Goal: Information Seeking & Learning: Learn about a topic

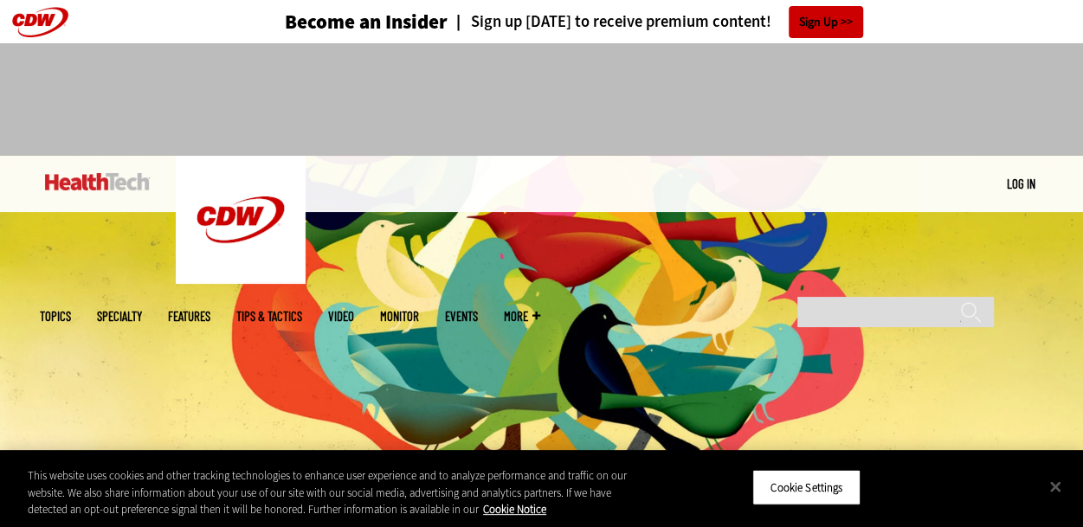
scroll to position [87, 0]
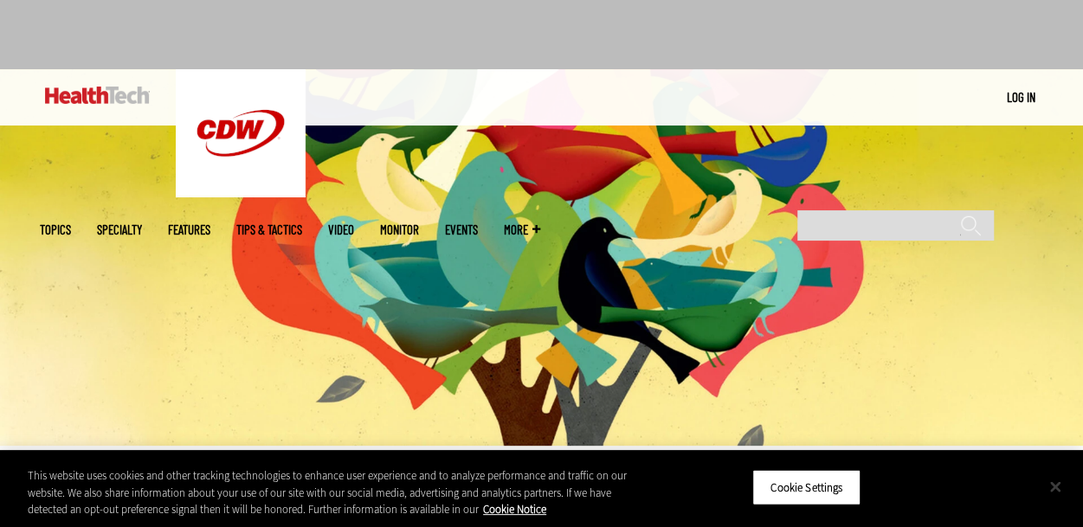
click at [1059, 486] on button "Close" at bounding box center [1055, 486] width 38 height 38
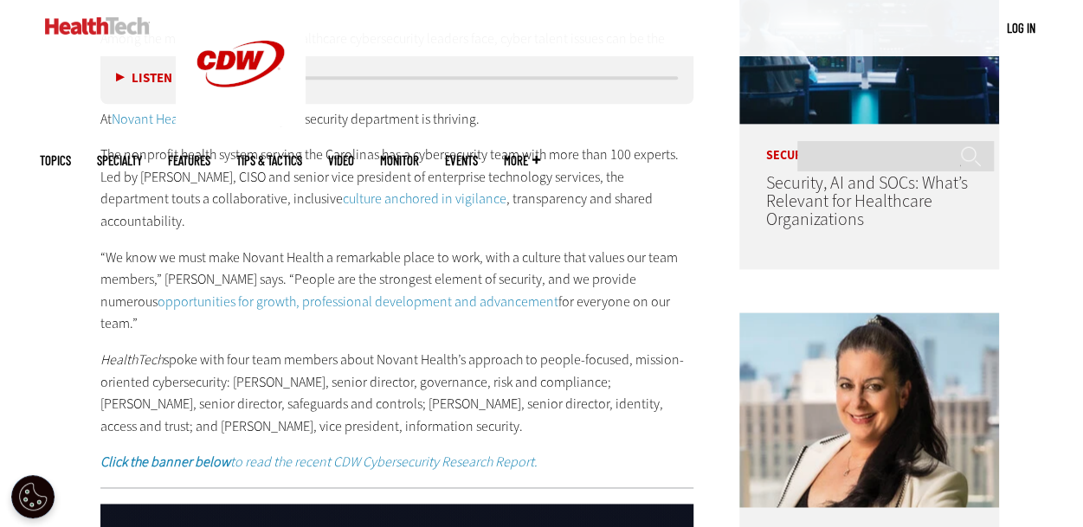
scroll to position [1039, 0]
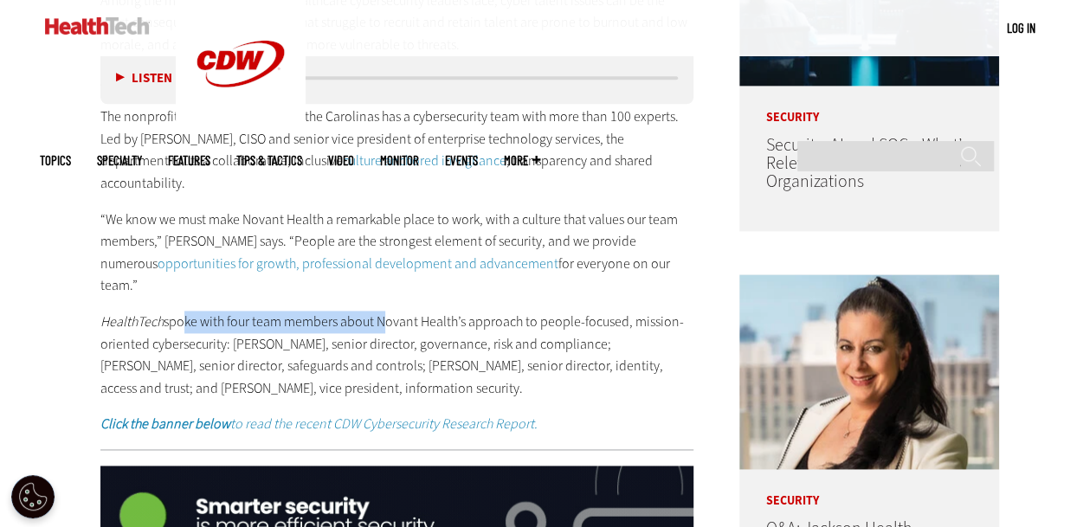
drag, startPoint x: 219, startPoint y: 285, endPoint x: 378, endPoint y: 281, distance: 159.3
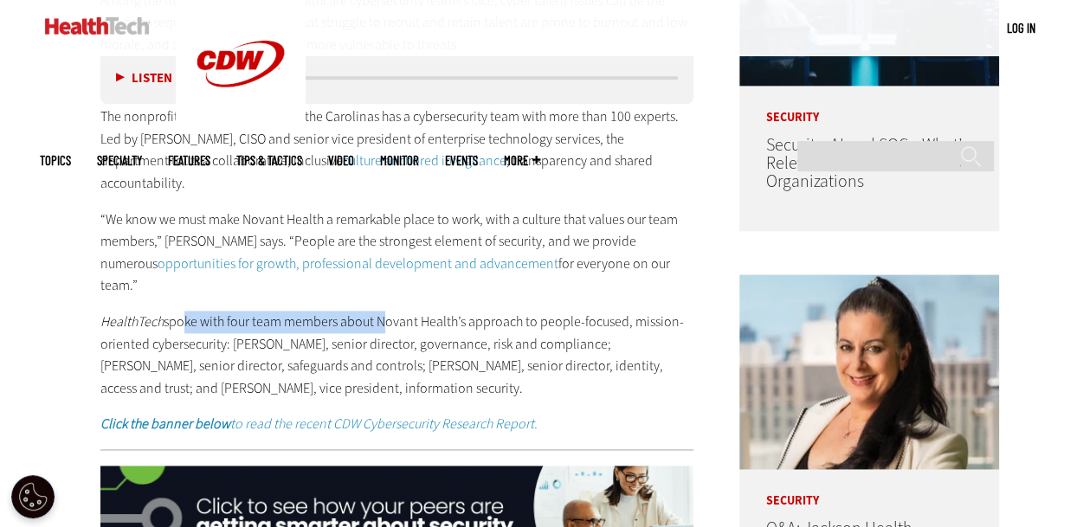
click at [378, 311] on p "HealthTech spoke with four team members about Novant Health’s approach to peopl…" at bounding box center [397, 355] width 594 height 88
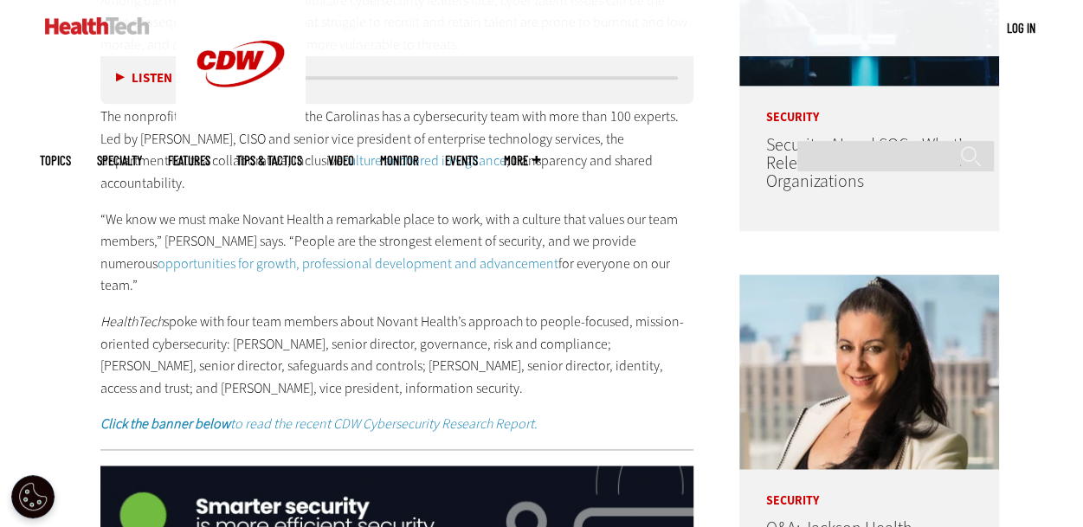
click at [481, 311] on p "HealthTech spoke with four team members about Novant Health’s approach to peopl…" at bounding box center [397, 355] width 594 height 88
drag, startPoint x: 92, startPoint y: 300, endPoint x: 633, endPoint y: 338, distance: 542.2
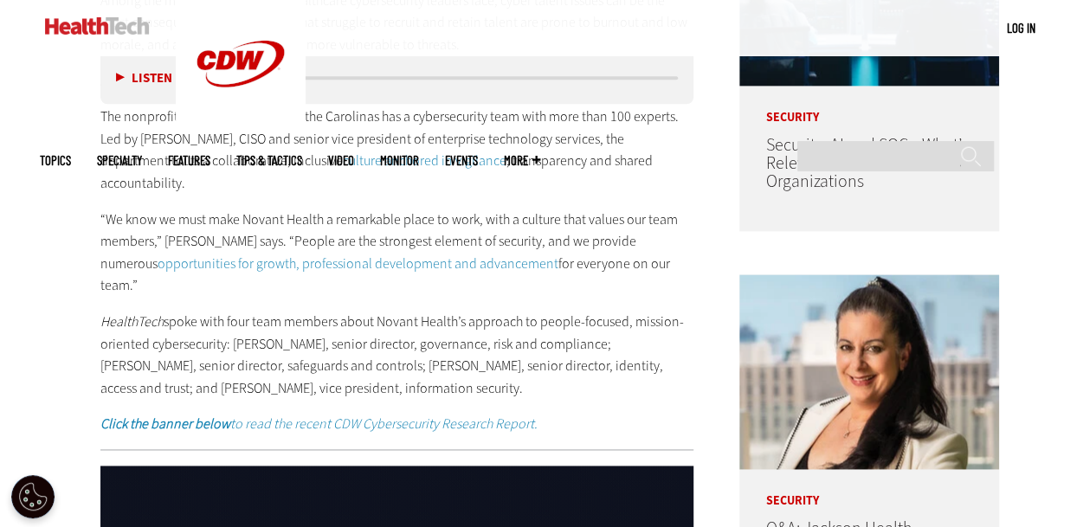
click at [367, 331] on p "HealthTech spoke with four team members about Novant Health’s approach to peopl…" at bounding box center [397, 355] width 594 height 88
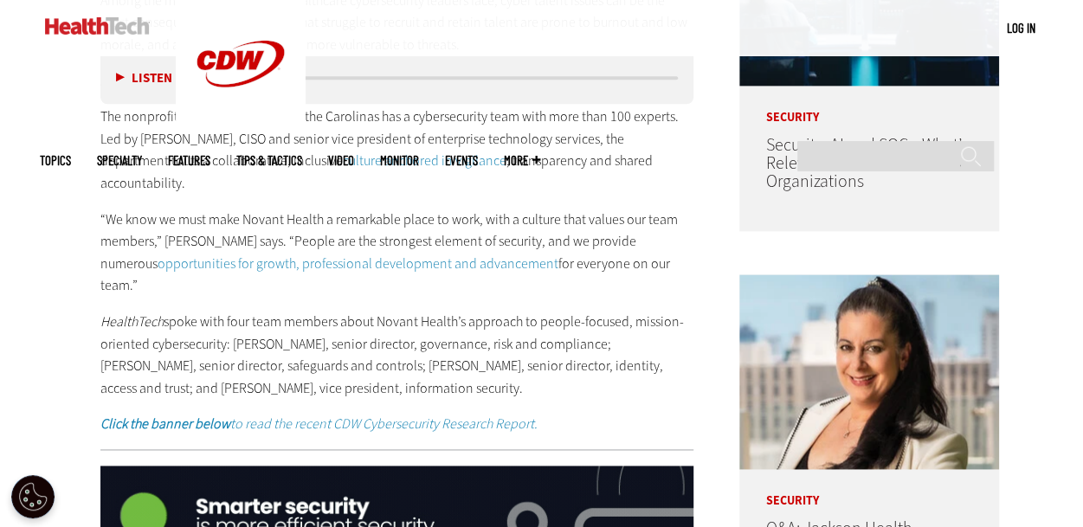
drag, startPoint x: 233, startPoint y: 343, endPoint x: 479, endPoint y: 348, distance: 246.7
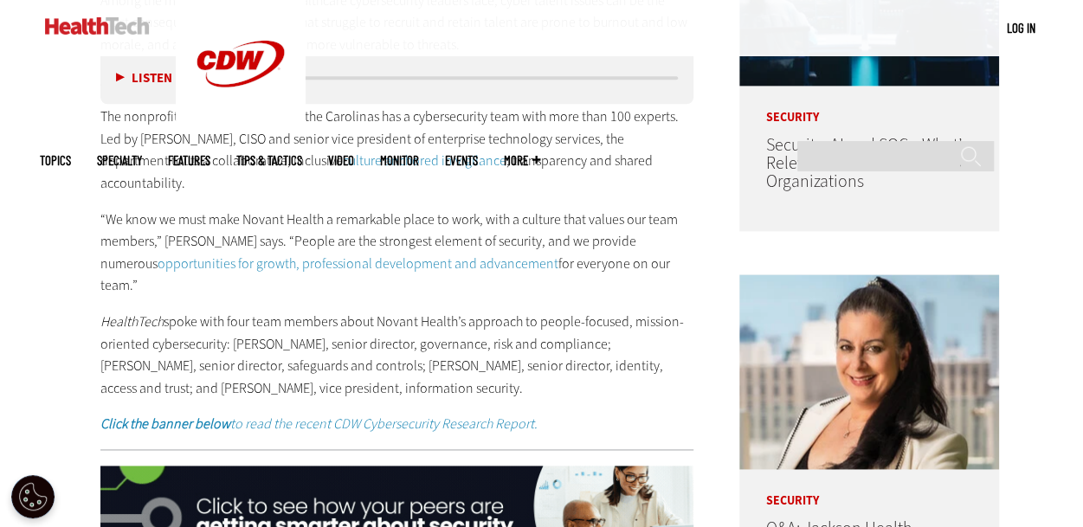
click at [479, 348] on p "HealthTech spoke with four team members about Novant Health’s approach to peopl…" at bounding box center [397, 355] width 594 height 88
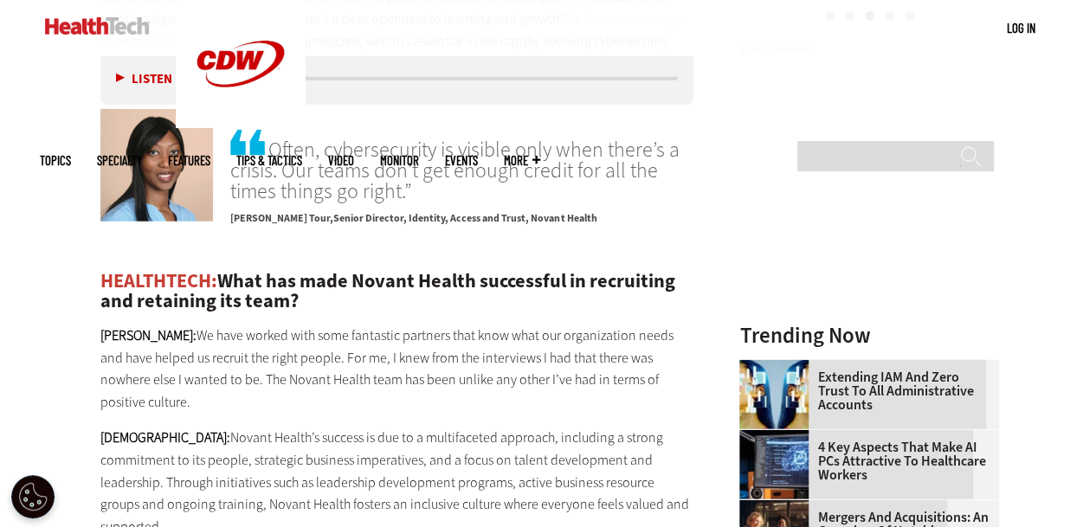
scroll to position [2077, 0]
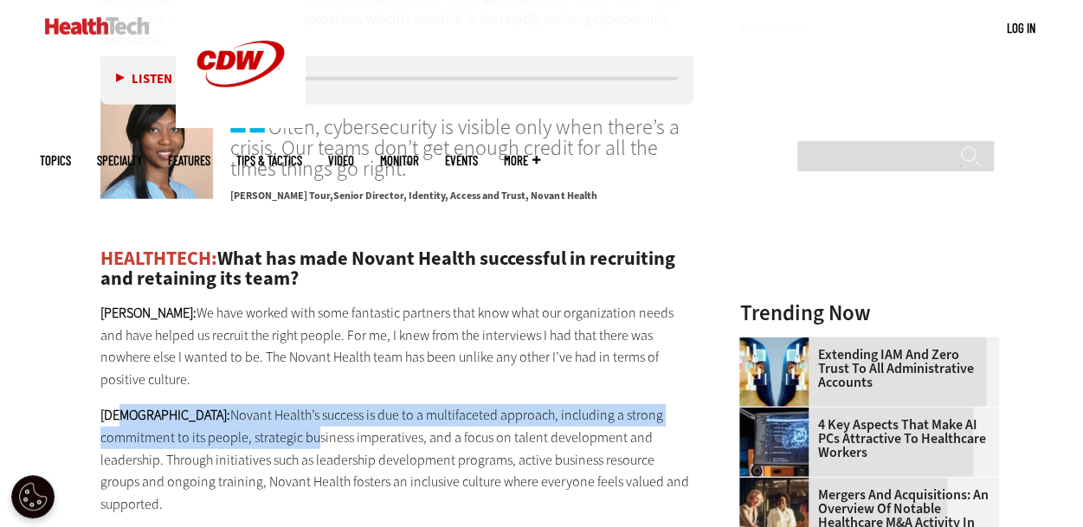
drag, startPoint x: 125, startPoint y: 357, endPoint x: 232, endPoint y: 366, distance: 106.8
click at [232, 404] on p "[PERSON_NAME]: Novant Health’s success is due to a multifaceted approach, inclu…" at bounding box center [397, 459] width 594 height 111
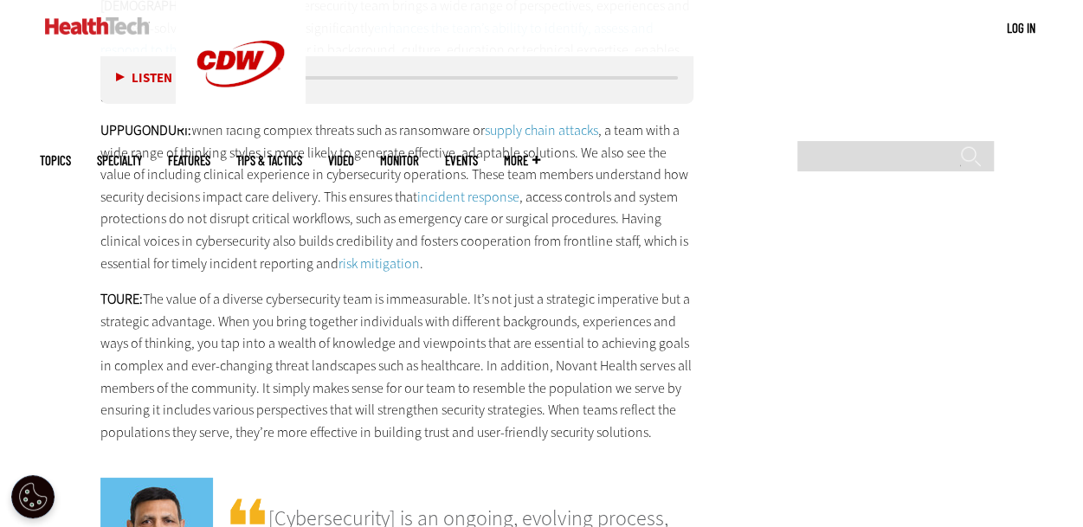
scroll to position [3116, 0]
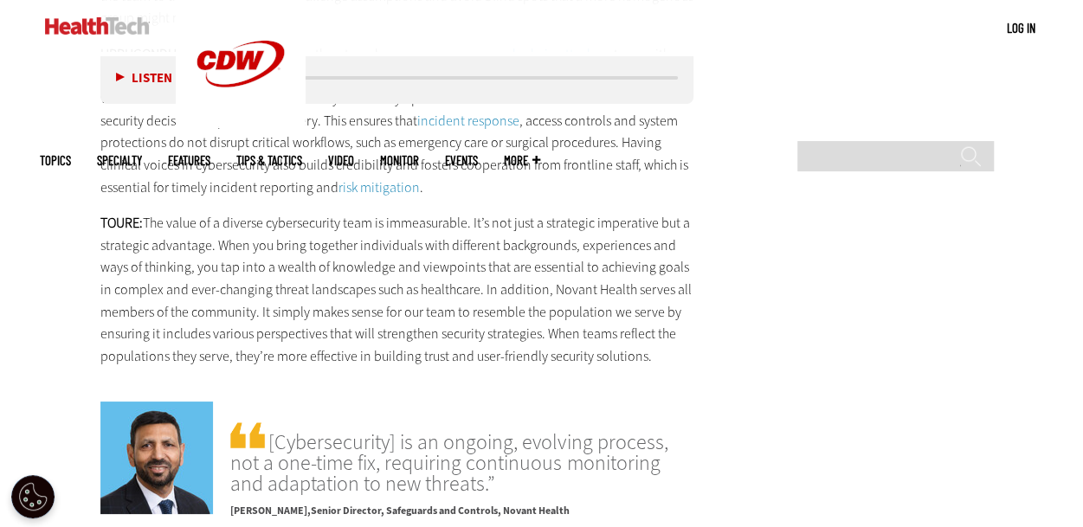
drag, startPoint x: 344, startPoint y: 380, endPoint x: 609, endPoint y: 423, distance: 268.4
click at [609, 423] on div "[Cybersecurity] is an ongoing, evolving process, not a one-time fix, requiring …" at bounding box center [461, 474] width 463 height 111
click at [673, 456] on div "Listen Pause 11:36 Among the many challenges that healthcare cybersecurity lead…" at bounding box center [397, 442] width 594 height 5191
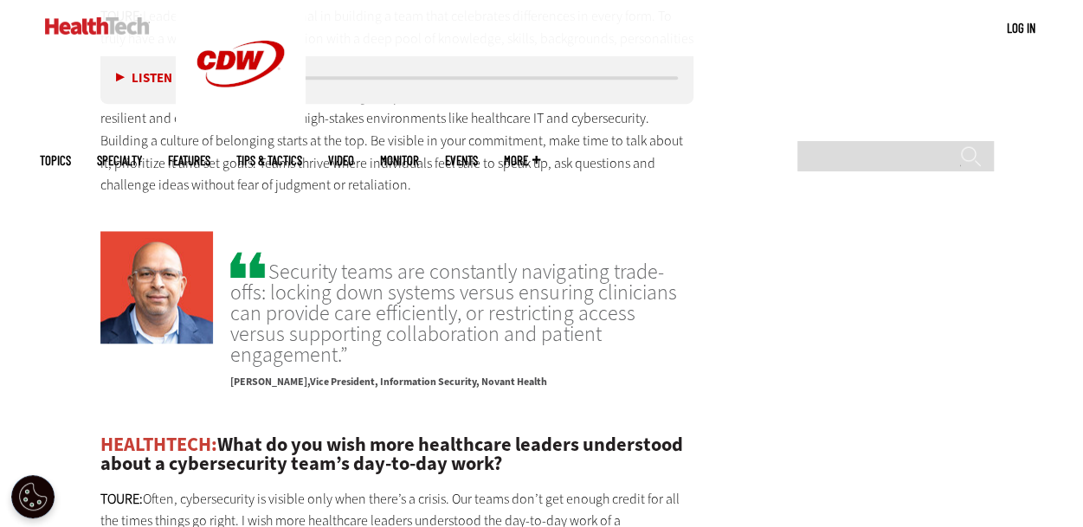
scroll to position [3981, 0]
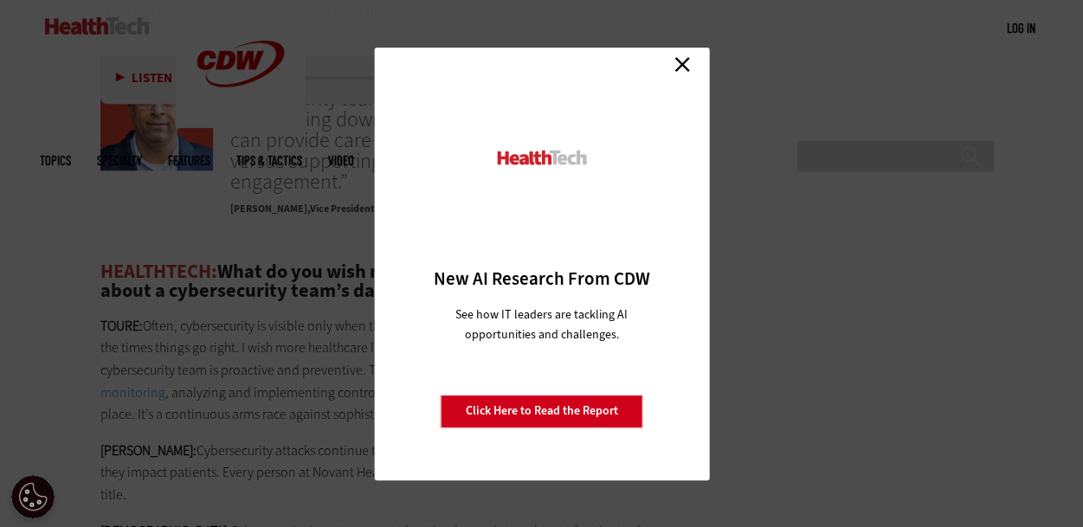
click at [678, 57] on link "Close" at bounding box center [682, 65] width 26 height 26
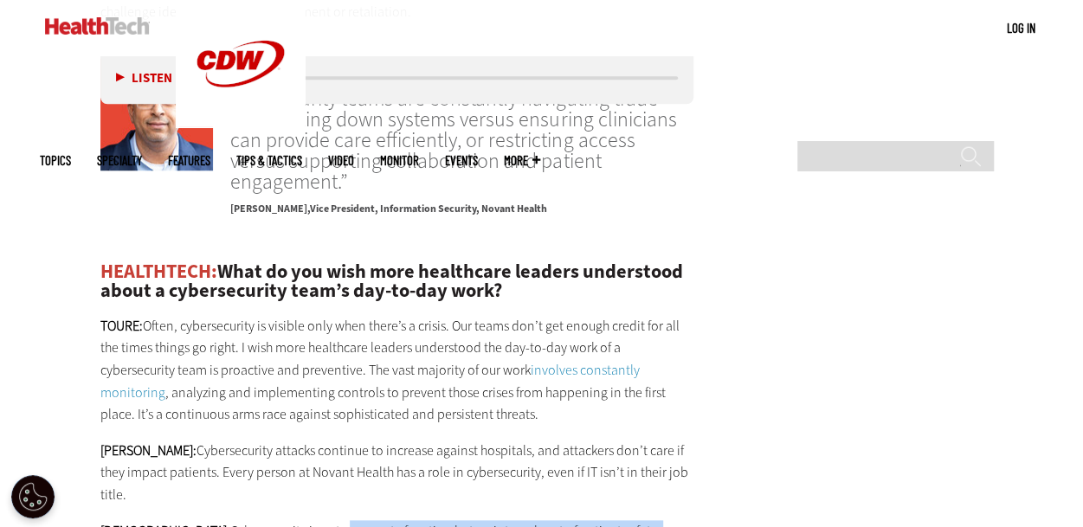
drag, startPoint x: 287, startPoint y: 398, endPoint x: 623, endPoint y: 415, distance: 336.2
drag, startPoint x: 220, startPoint y: 422, endPoint x: 629, endPoint y: 449, distance: 410.3
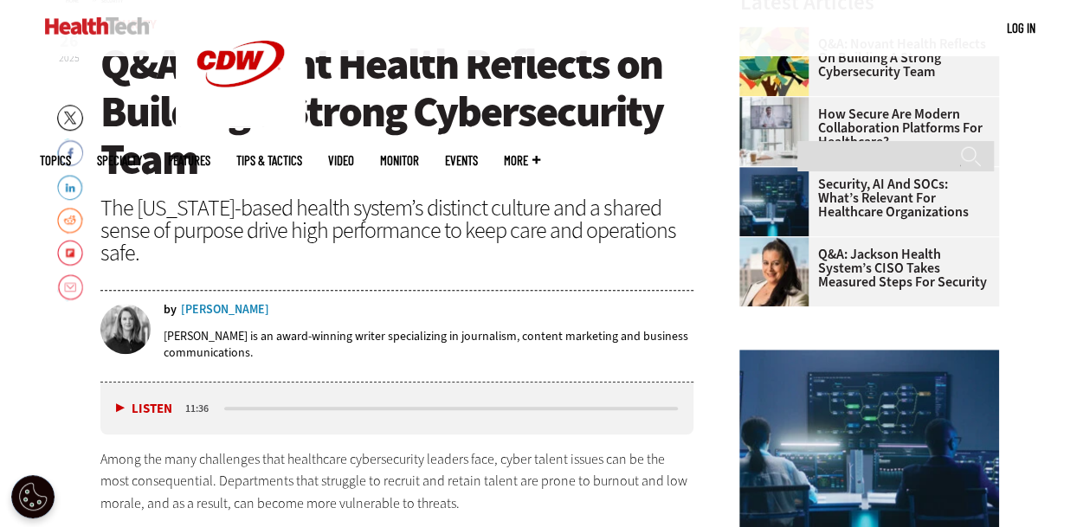
scroll to position [606, 0]
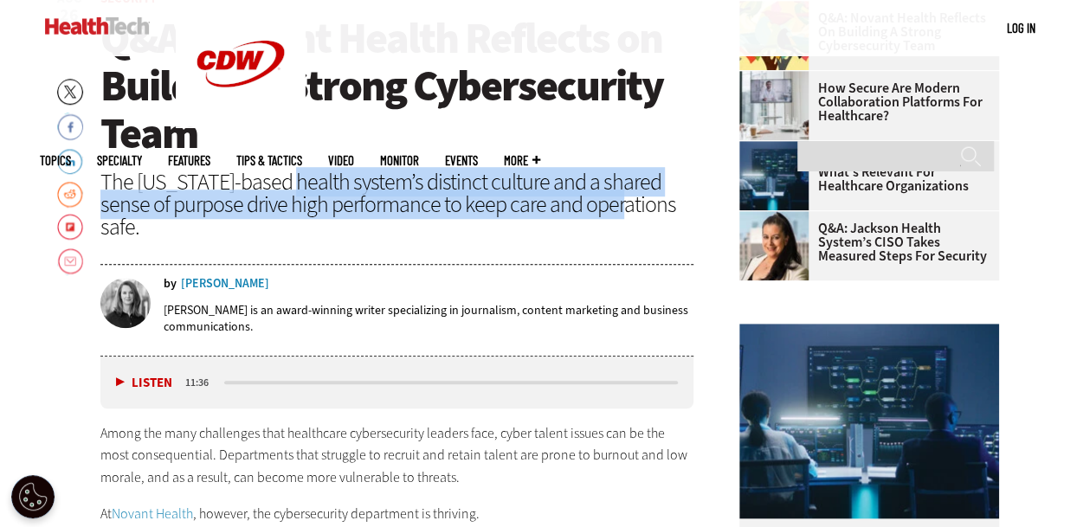
drag, startPoint x: 325, startPoint y: 192, endPoint x: 585, endPoint y: 205, distance: 260.0
click at [585, 205] on div "The [US_STATE]-based health system’s distinct culture and a shared sense of pur…" at bounding box center [397, 205] width 594 height 68
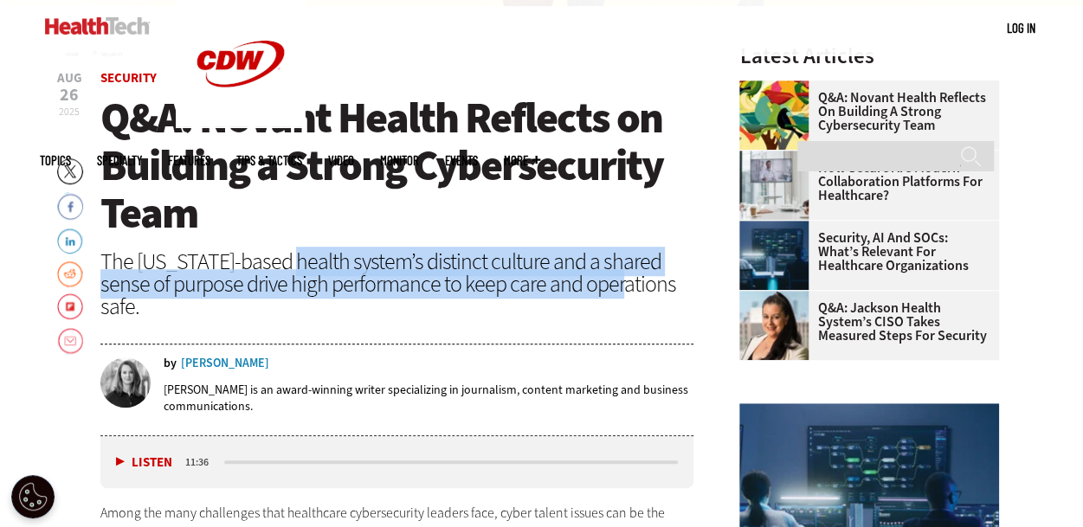
scroll to position [519, 0]
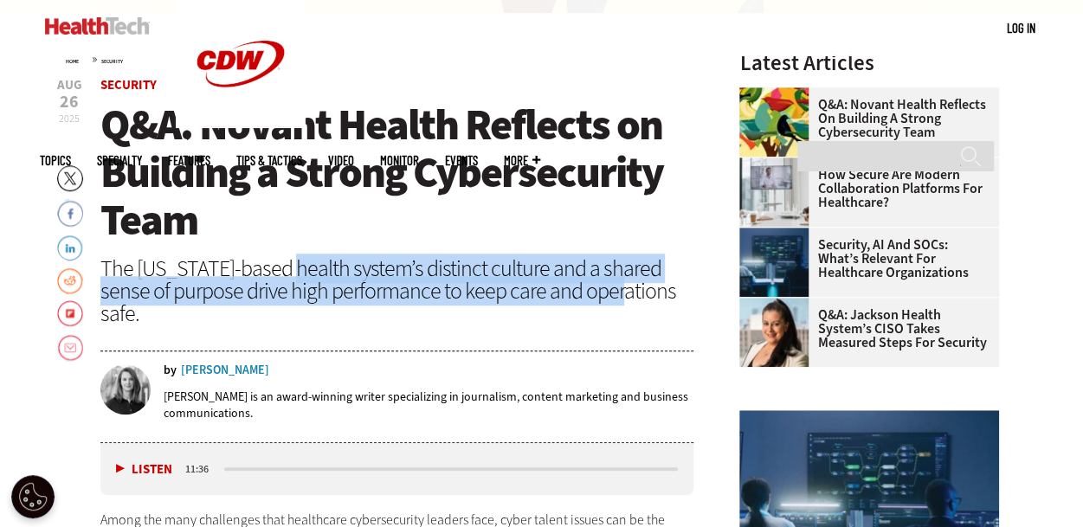
click at [452, 282] on div "The [US_STATE]-based health system’s distinct culture and a shared sense of pur…" at bounding box center [397, 291] width 594 height 68
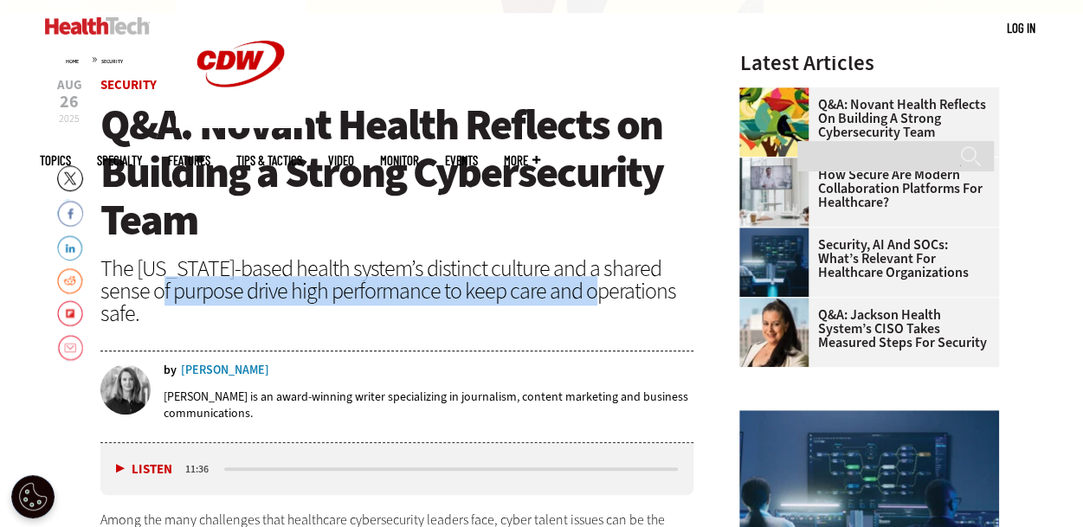
drag, startPoint x: 132, startPoint y: 290, endPoint x: 576, endPoint y: 302, distance: 444.2
click at [557, 302] on div "The [US_STATE]-based health system’s distinct culture and a shared sense of pur…" at bounding box center [397, 291] width 594 height 68
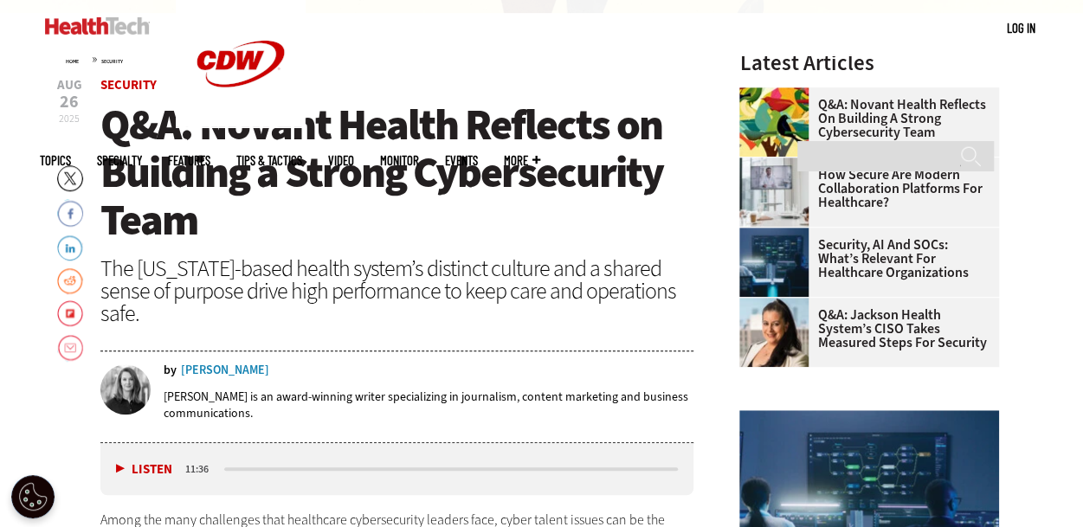
click at [281, 311] on div "The [US_STATE]-based health system’s distinct culture and a shared sense of pur…" at bounding box center [397, 291] width 594 height 68
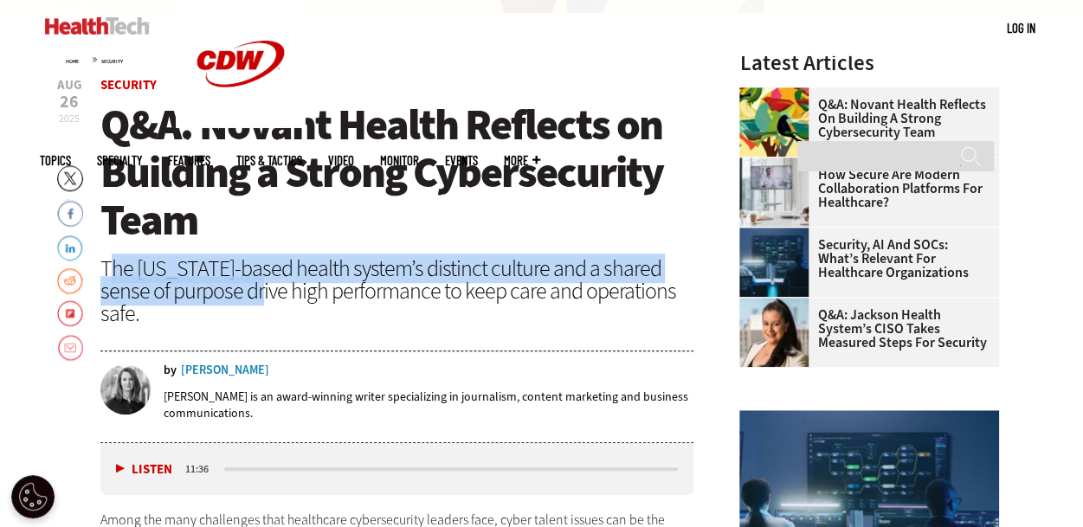
drag, startPoint x: 110, startPoint y: 270, endPoint x: 235, endPoint y: 295, distance: 127.1
click at [235, 295] on div "The [US_STATE]-based health system’s distinct culture and a shared sense of pur…" at bounding box center [397, 291] width 594 height 68
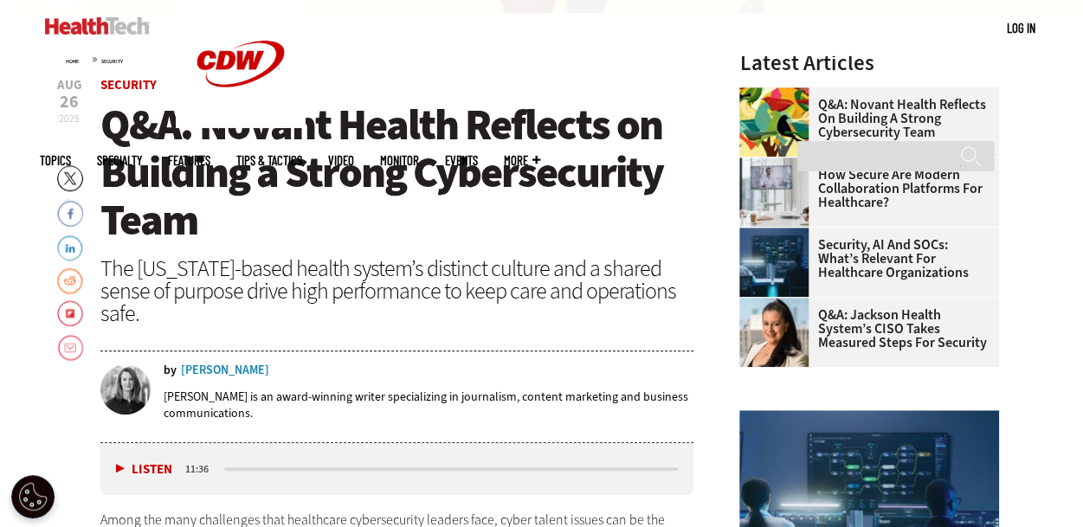
click at [241, 297] on div "The [US_STATE]-based health system’s distinct culture and a shared sense of pur…" at bounding box center [397, 291] width 594 height 68
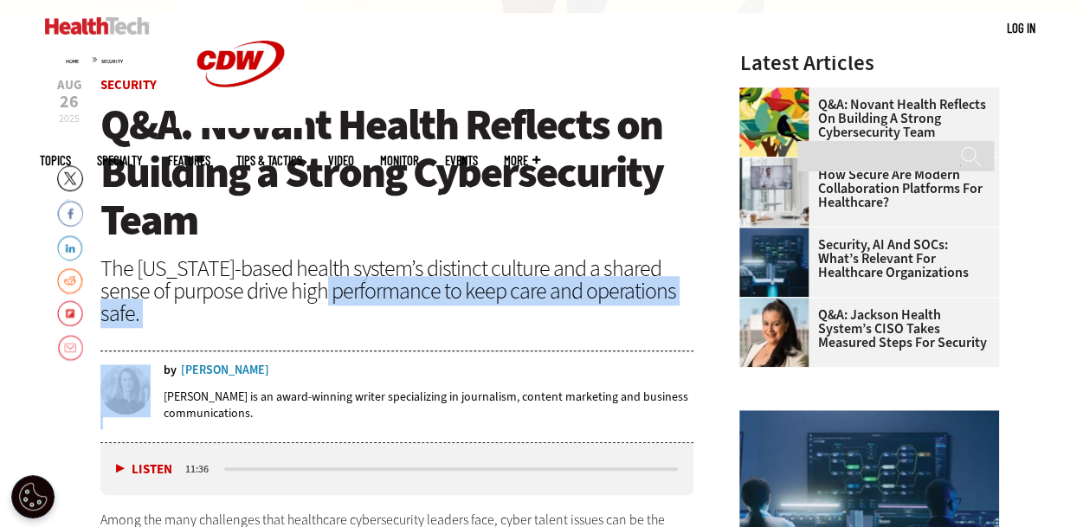
drag, startPoint x: 296, startPoint y: 295, endPoint x: 510, endPoint y: 326, distance: 216.0
click at [510, 326] on header "[DATE] Twitter Facebook LinkedIn Reddit Flipboard Email Security Q&A: Novant He…" at bounding box center [397, 261] width 594 height 364
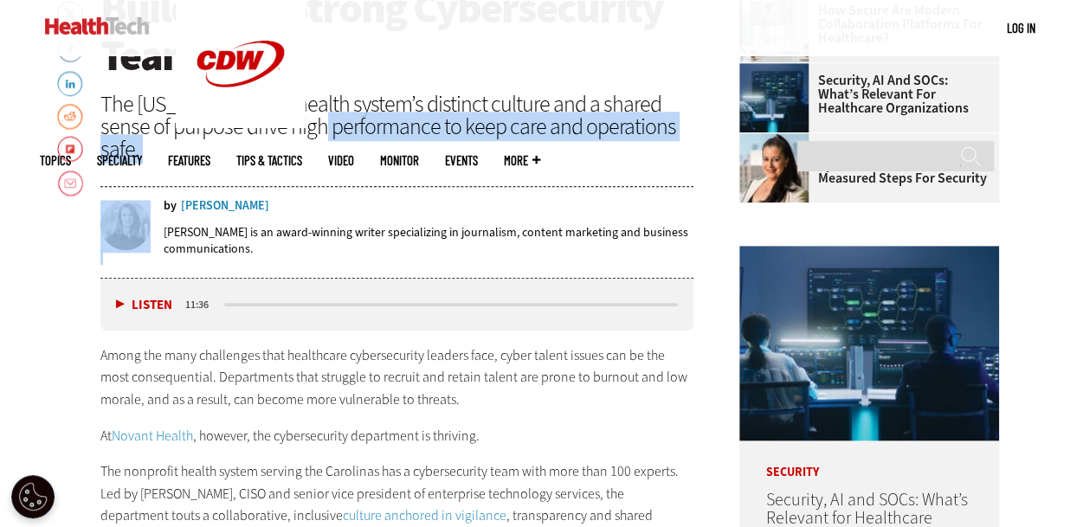
scroll to position [433, 0]
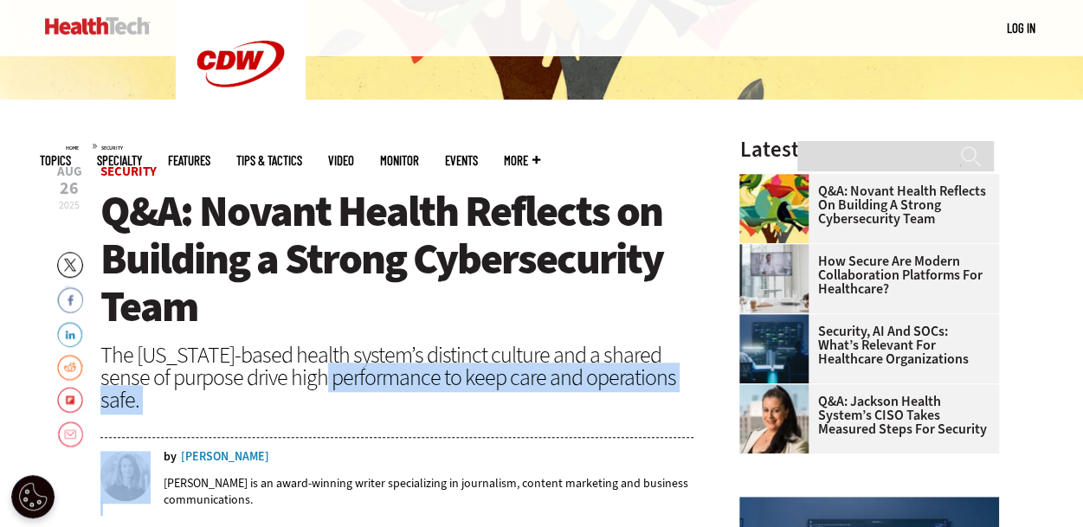
click at [385, 386] on div "The [US_STATE]-based health system’s distinct culture and a shared sense of pur…" at bounding box center [397, 378] width 594 height 68
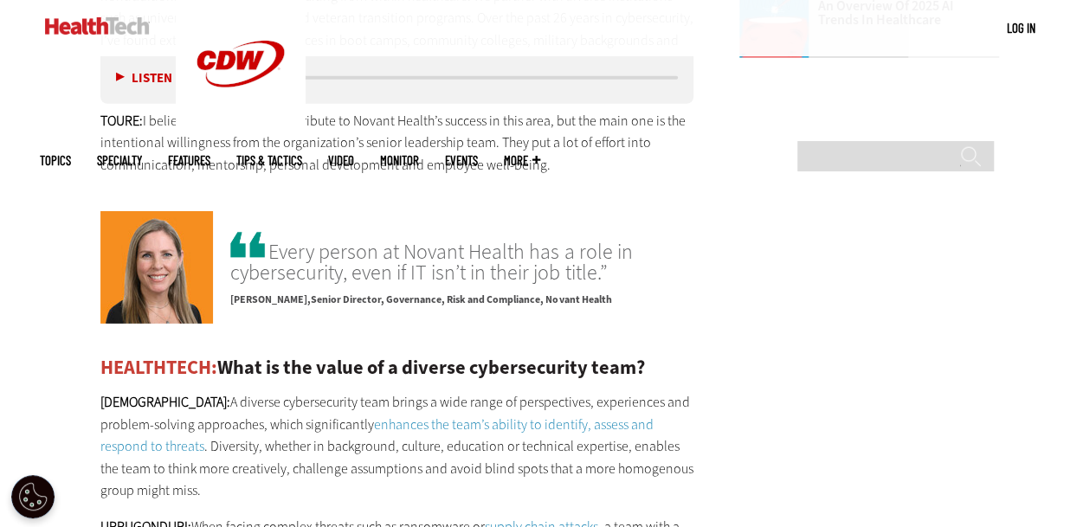
scroll to position [3029, 0]
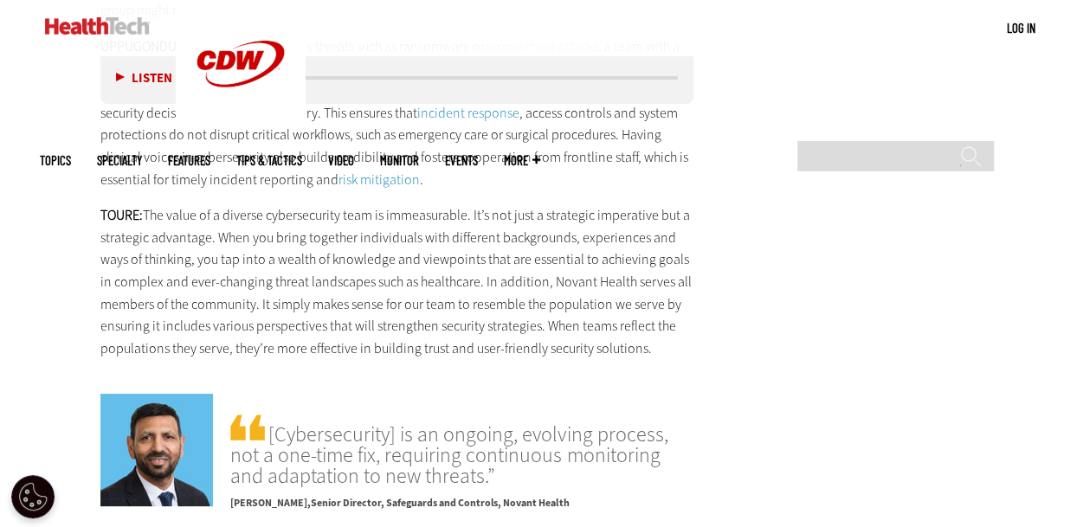
scroll to position [3202, 0]
